Goal: Understand process/instructions: Learn how to perform a task or action

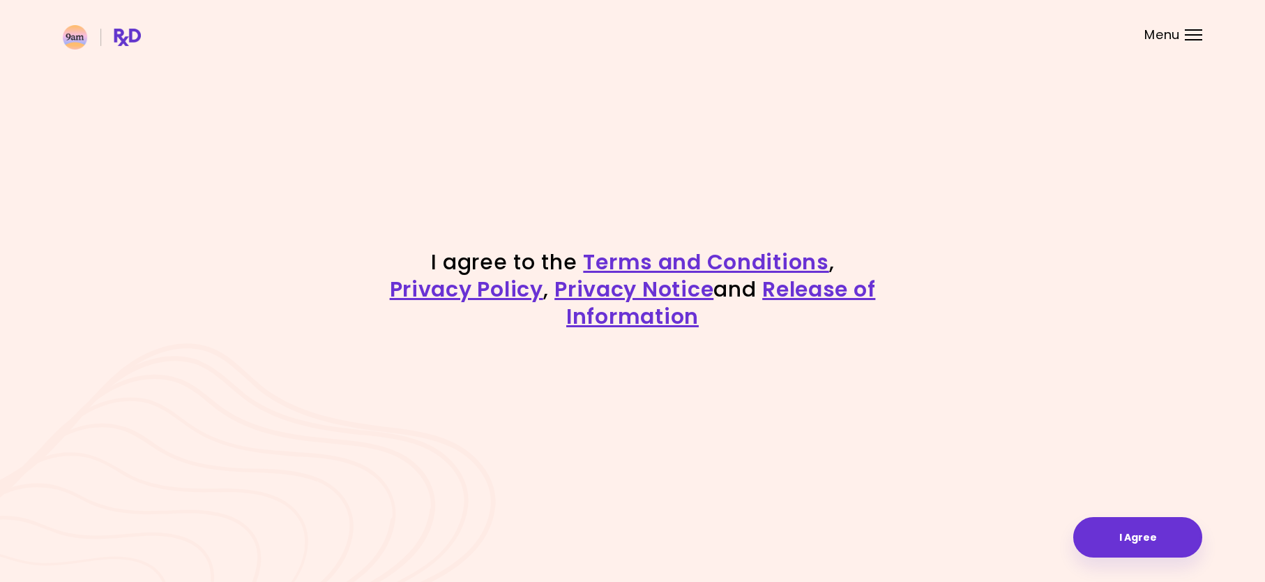
click at [1222, 123] on div "I agree to the Terms and Conditions , Privacy Policy , Privacy Notice and Relea…" at bounding box center [632, 291] width 1265 height 582
click at [597, 256] on link "Terms and Conditions" at bounding box center [706, 262] width 246 height 30
